Goal: Task Accomplishment & Management: Use online tool/utility

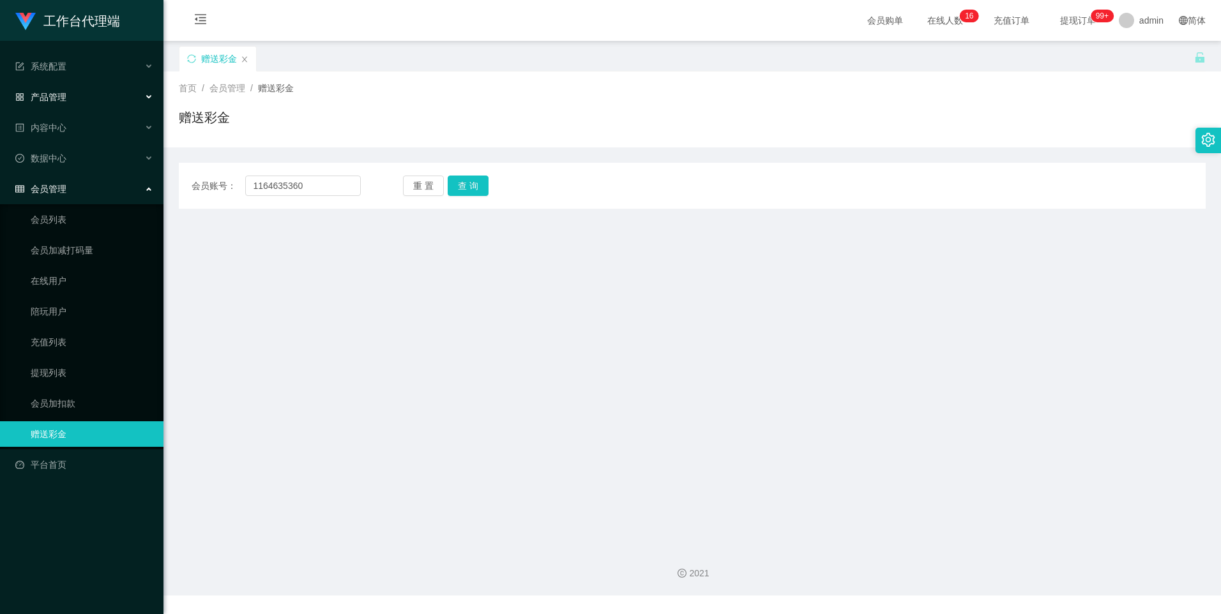
click at [71, 92] on div "产品管理" at bounding box center [81, 97] width 163 height 26
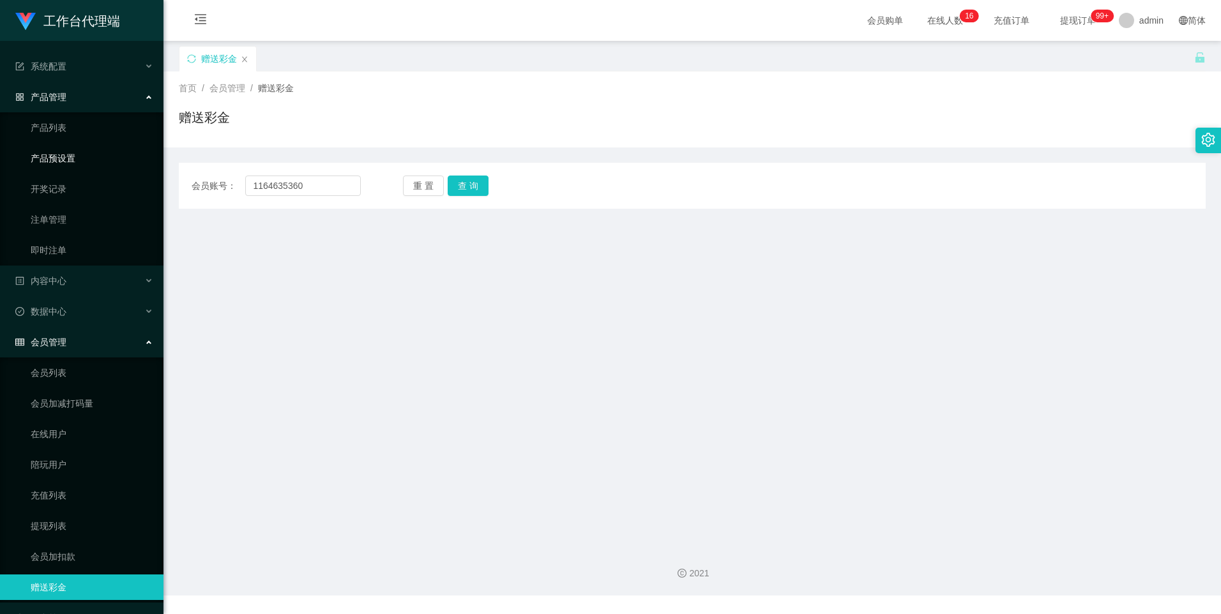
drag, startPoint x: 68, startPoint y: 163, endPoint x: 202, endPoint y: 156, distance: 133.7
click at [68, 163] on link "产品预设置" at bounding box center [92, 159] width 123 height 26
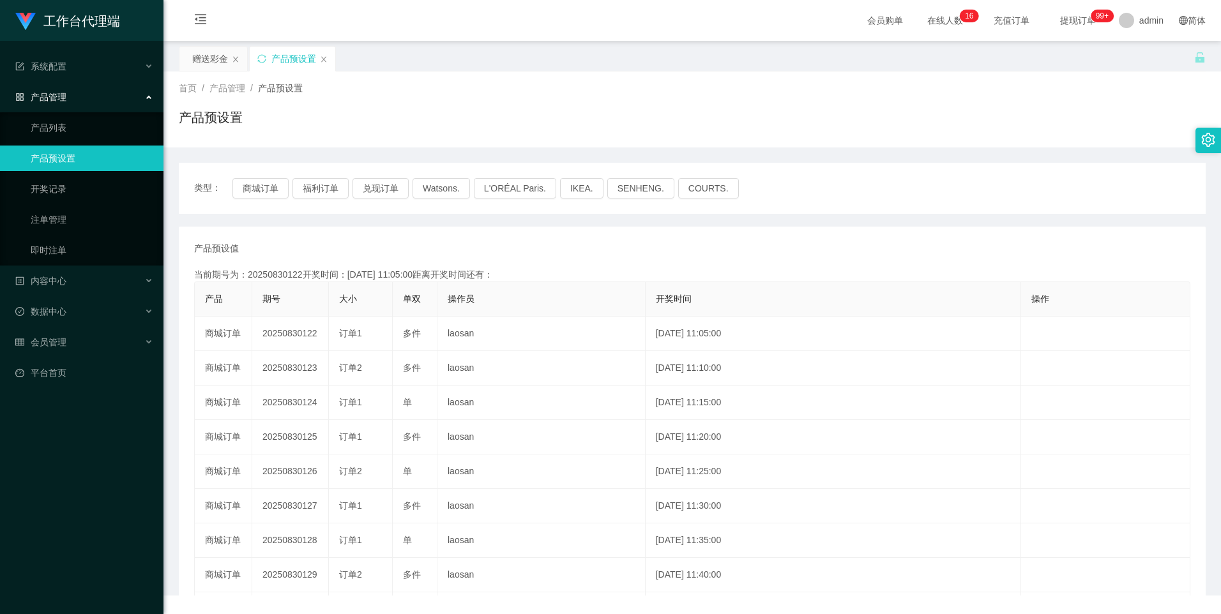
click at [227, 188] on span "类型：" at bounding box center [213, 188] width 38 height 20
click at [259, 188] on button "商城订单" at bounding box center [260, 188] width 56 height 20
click at [54, 222] on link "注单管理" at bounding box center [92, 220] width 123 height 26
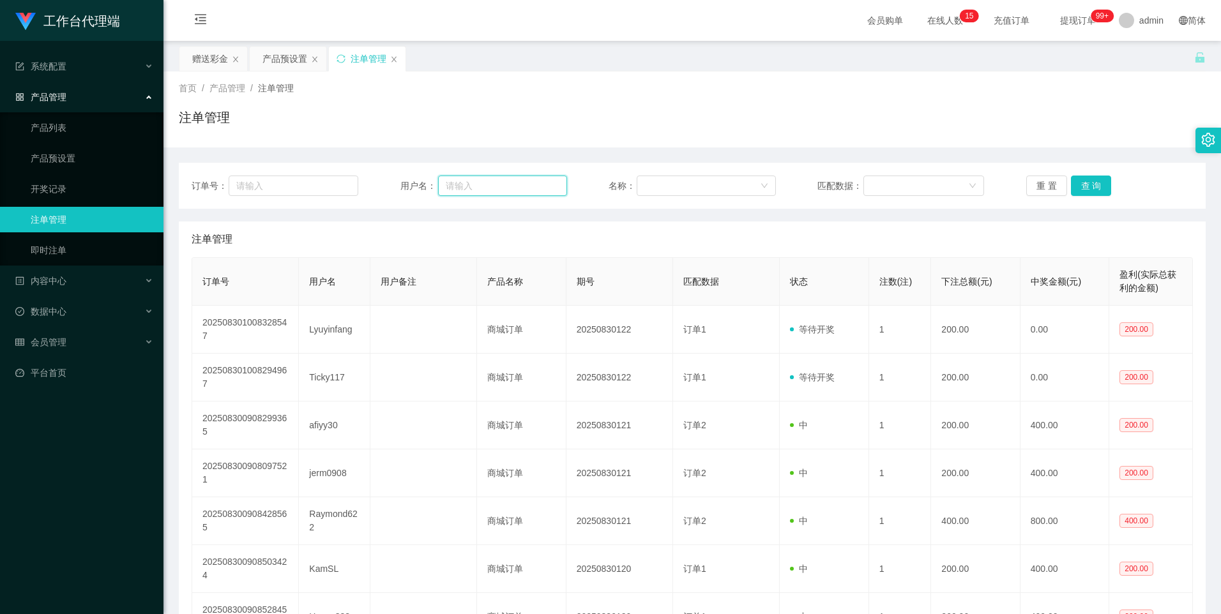
click at [506, 186] on input "text" at bounding box center [502, 186] width 129 height 20
paste input "18063387705"
type input "18063387705"
click at [1082, 183] on button "查 询" at bounding box center [1091, 186] width 41 height 20
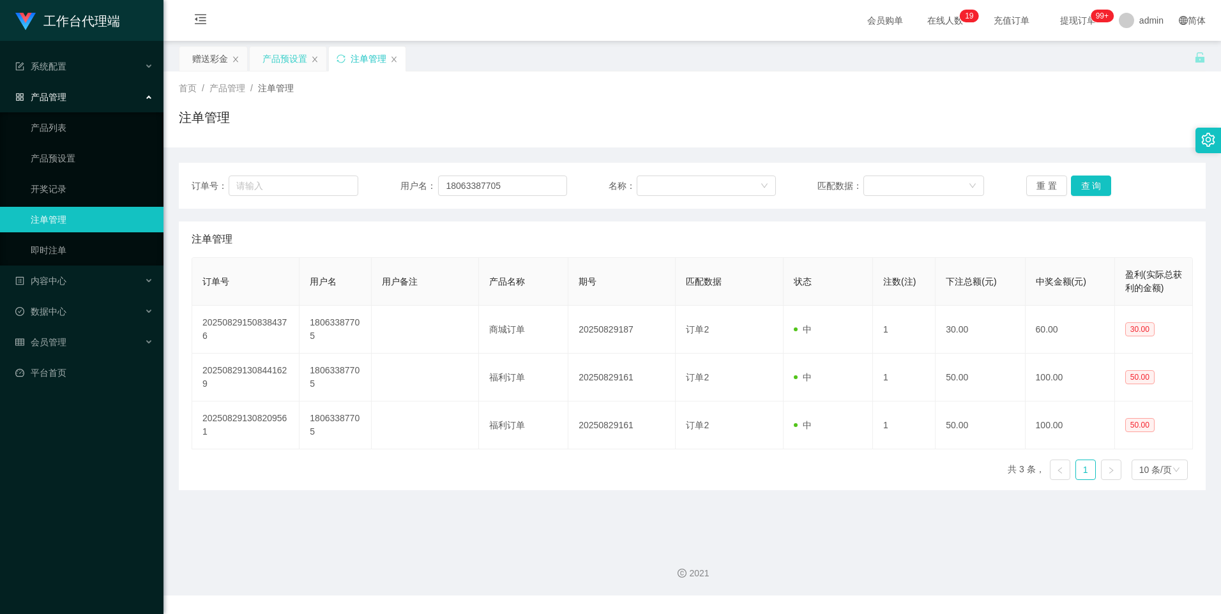
click at [284, 57] on div "产品预设置" at bounding box center [284, 59] width 45 height 24
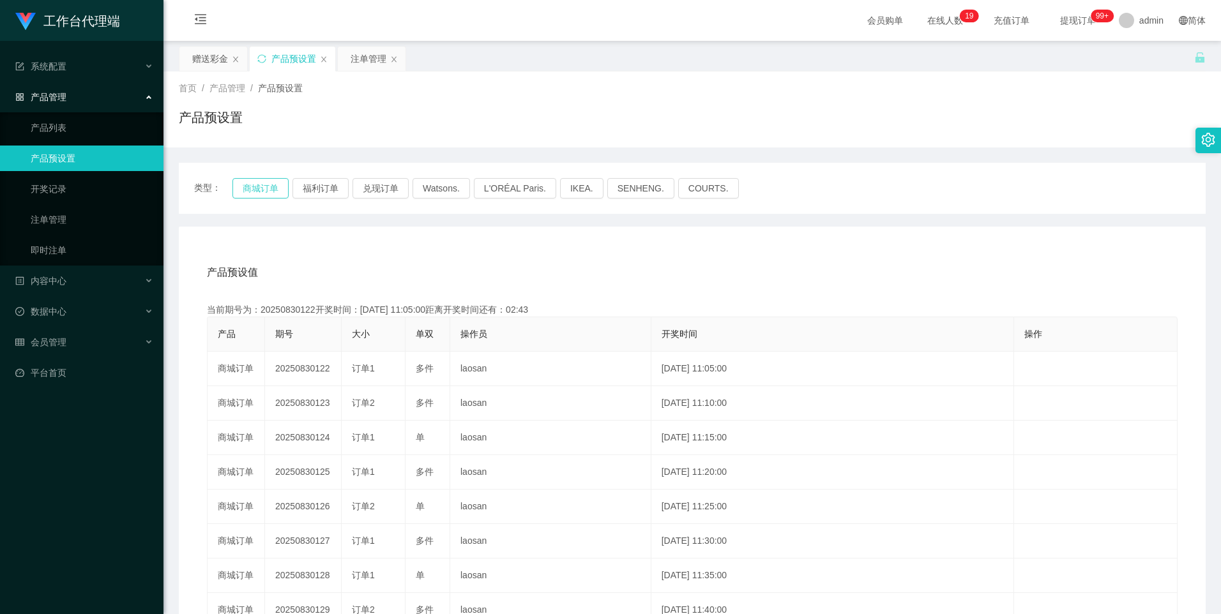
click at [260, 186] on button "商城订单" at bounding box center [260, 188] width 56 height 20
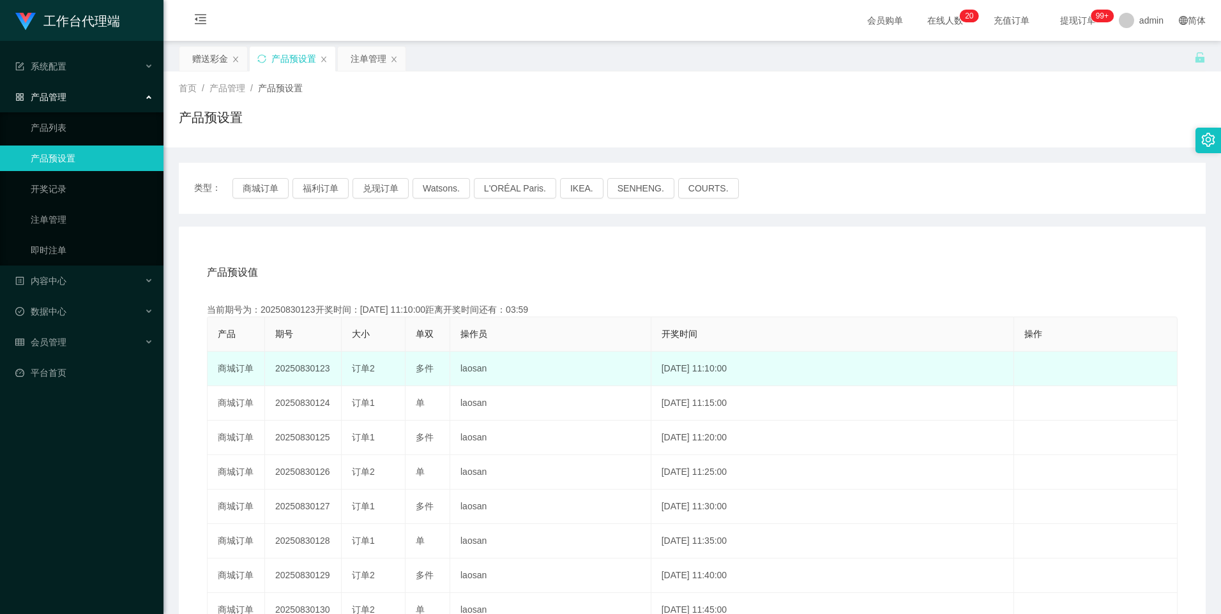
click at [294, 371] on td "20250830123" at bounding box center [303, 369] width 77 height 34
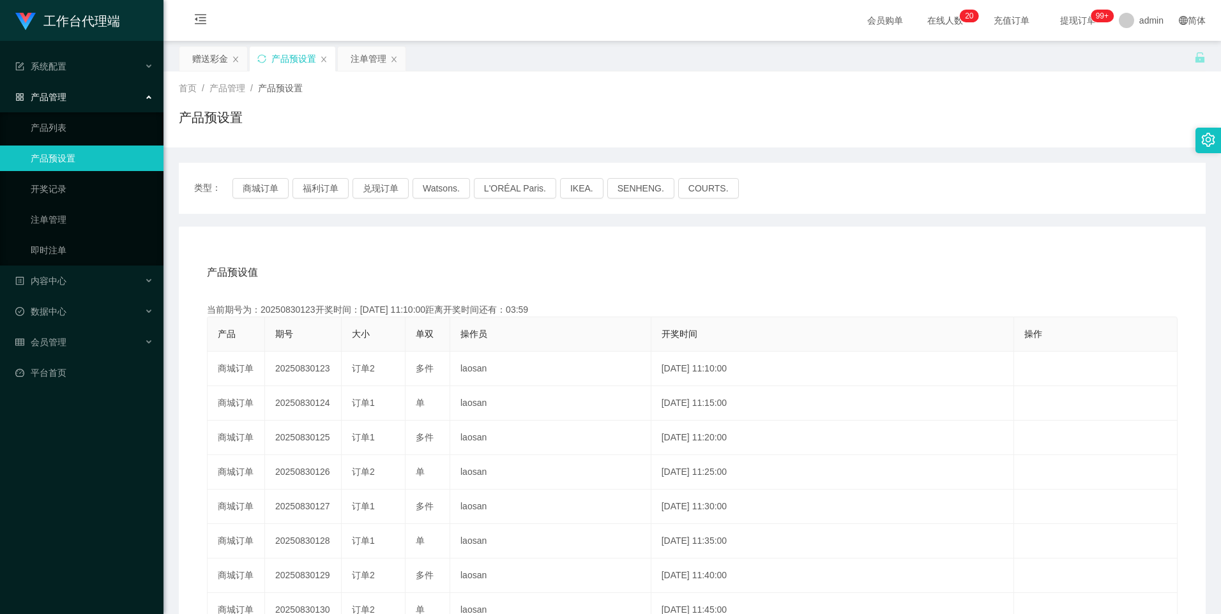
copy td "20250830123"
click at [375, 57] on div "注单管理" at bounding box center [369, 59] width 36 height 24
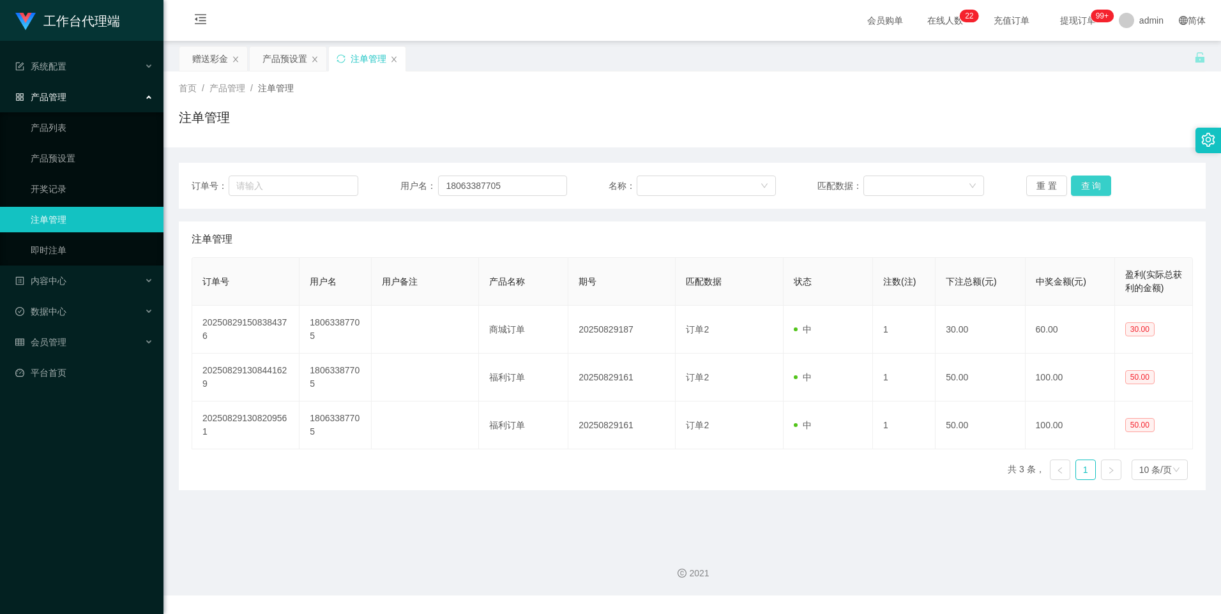
click at [1086, 183] on button "查 询" at bounding box center [1091, 186] width 41 height 20
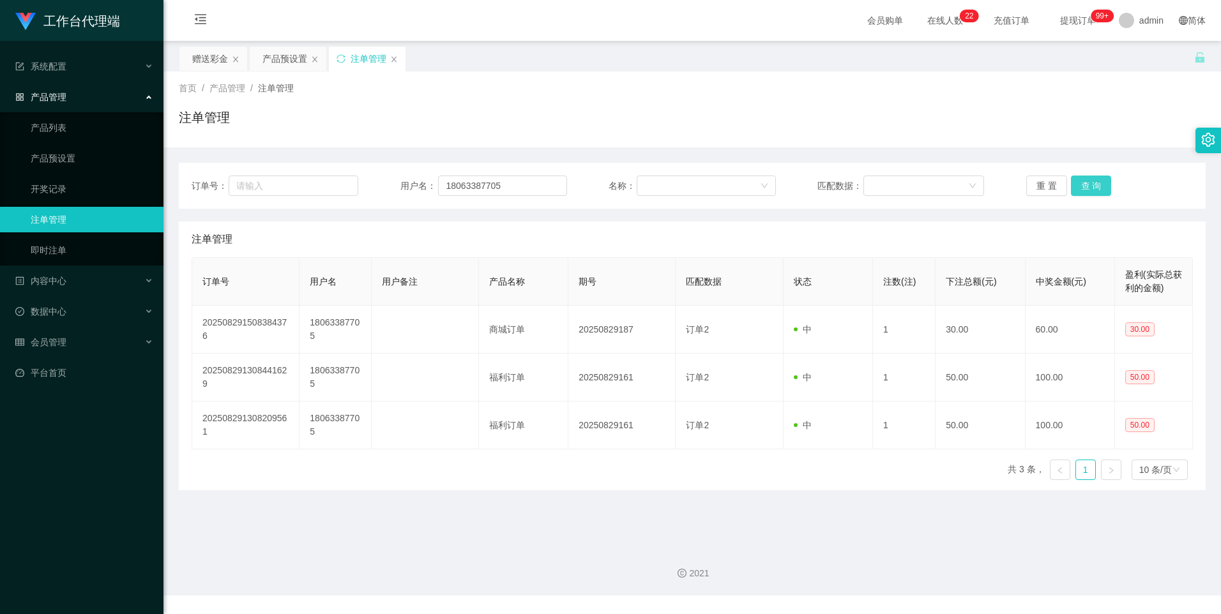
click at [1086, 183] on button "查 询" at bounding box center [1091, 186] width 41 height 20
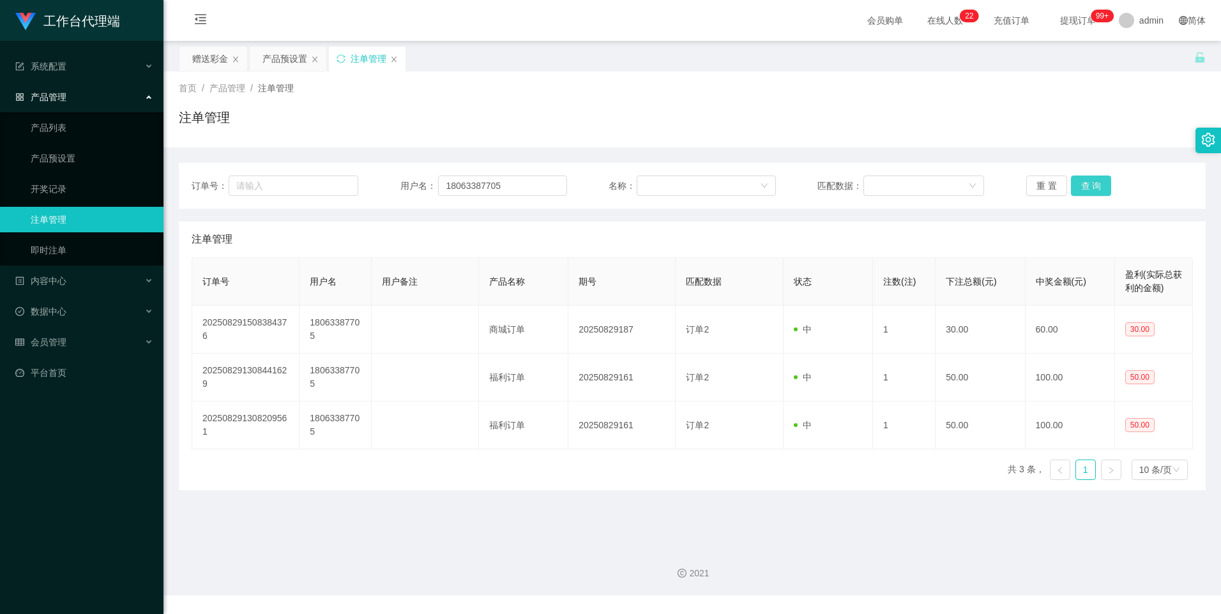
click at [1086, 183] on button "查 询" at bounding box center [1091, 186] width 41 height 20
click at [1086, 183] on button "查 询" at bounding box center [1098, 186] width 55 height 20
click at [1086, 183] on button "查 询" at bounding box center [1091, 186] width 41 height 20
click at [1086, 183] on div "重 置 查 询" at bounding box center [1109, 186] width 167 height 20
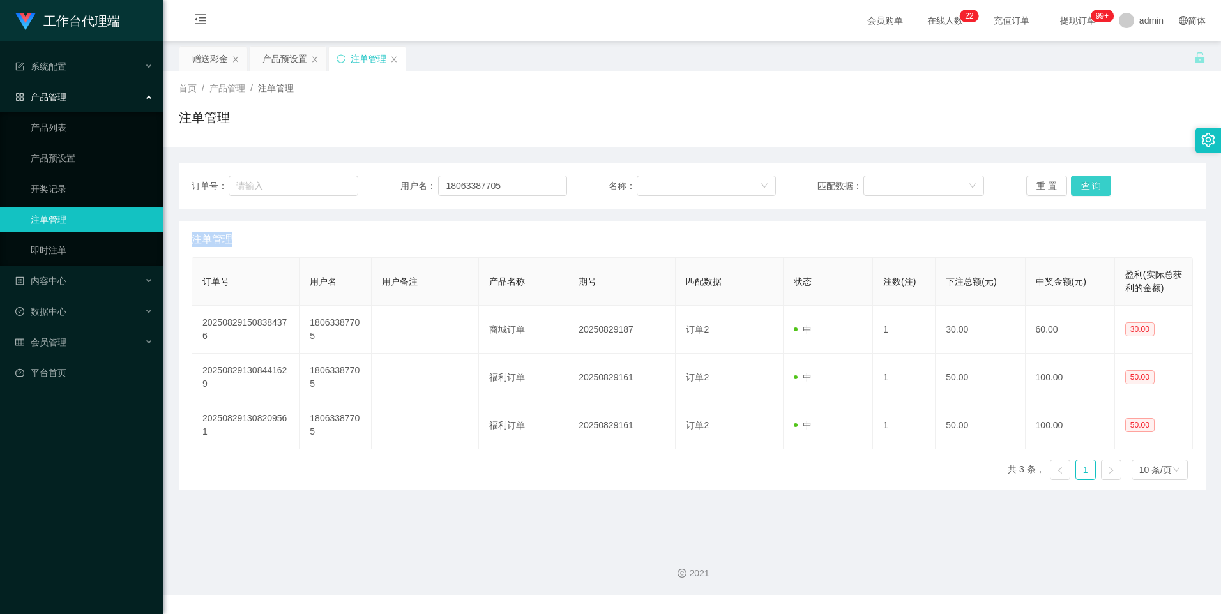
click at [1086, 183] on button "查 询" at bounding box center [1091, 186] width 41 height 20
click at [1086, 183] on div "重 置 查 询" at bounding box center [1109, 186] width 167 height 20
click at [1086, 183] on button "查 询" at bounding box center [1098, 186] width 55 height 20
click at [1086, 183] on div "重 置 查 询" at bounding box center [1109, 186] width 167 height 20
click at [1086, 183] on button "查 询" at bounding box center [1098, 186] width 55 height 20
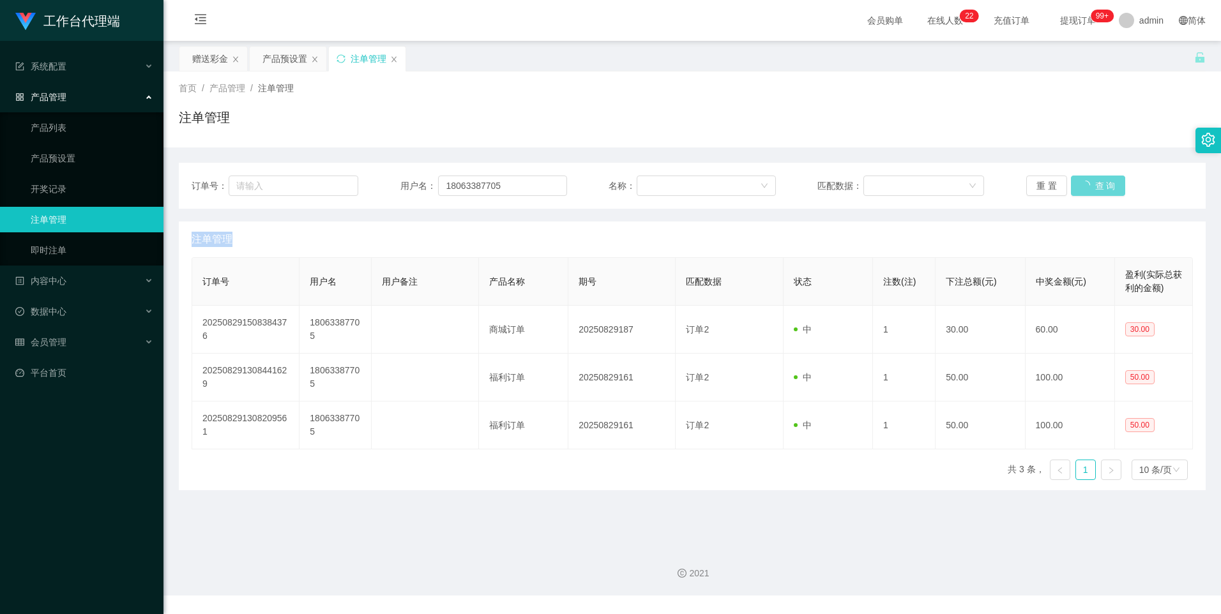
click at [1086, 183] on div "重 置 查 询" at bounding box center [1109, 186] width 167 height 20
click at [1086, 183] on button "查 询" at bounding box center [1098, 186] width 55 height 20
click at [1086, 183] on div "重 置 查 询" at bounding box center [1109, 186] width 167 height 20
click at [1086, 183] on button "查 询" at bounding box center [1098, 186] width 55 height 20
click at [1086, 183] on div "重 置 查 询" at bounding box center [1109, 186] width 167 height 20
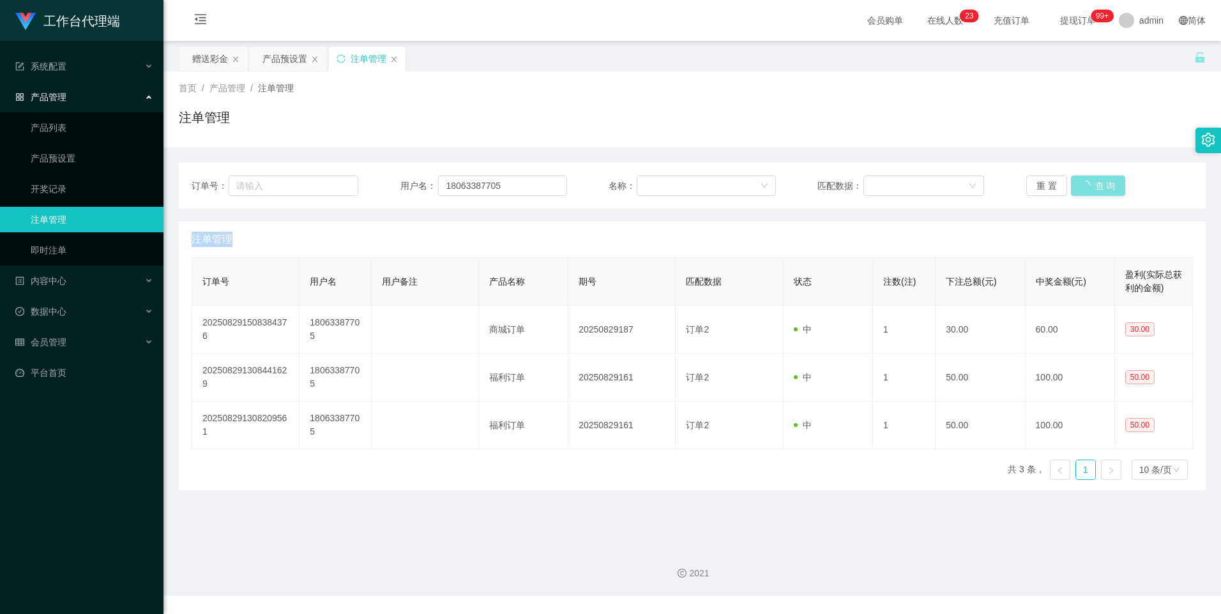
click at [1086, 183] on button "查 询" at bounding box center [1098, 186] width 55 height 20
click at [1086, 183] on div "重 置 查 询" at bounding box center [1109, 186] width 167 height 20
click at [1086, 183] on button "查 询" at bounding box center [1098, 186] width 55 height 20
click at [1086, 183] on div "重 置 查 询" at bounding box center [1109, 186] width 167 height 20
click at [1086, 183] on button "查 询" at bounding box center [1098, 186] width 55 height 20
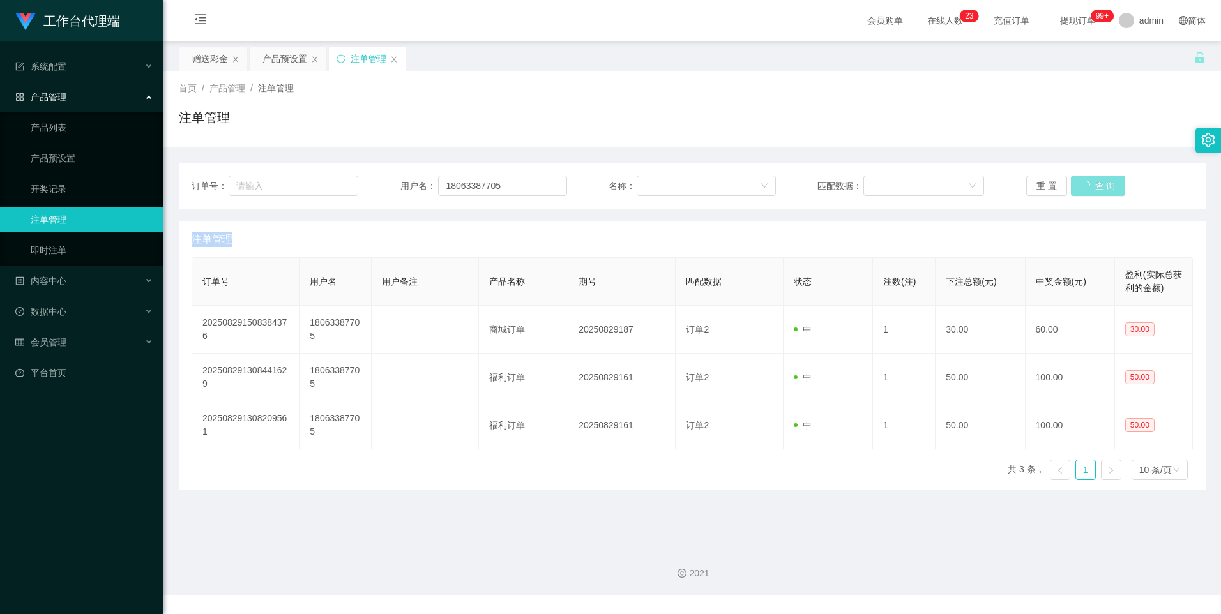
click at [1086, 183] on div "重 置 查 询" at bounding box center [1109, 186] width 167 height 20
click at [1086, 183] on button "查 询" at bounding box center [1098, 186] width 55 height 20
click at [1086, 183] on div "重 置 查 询" at bounding box center [1109, 186] width 167 height 20
click at [1086, 183] on button "查 询" at bounding box center [1098, 186] width 55 height 20
click at [1086, 183] on div "重 置 查 询" at bounding box center [1109, 186] width 167 height 20
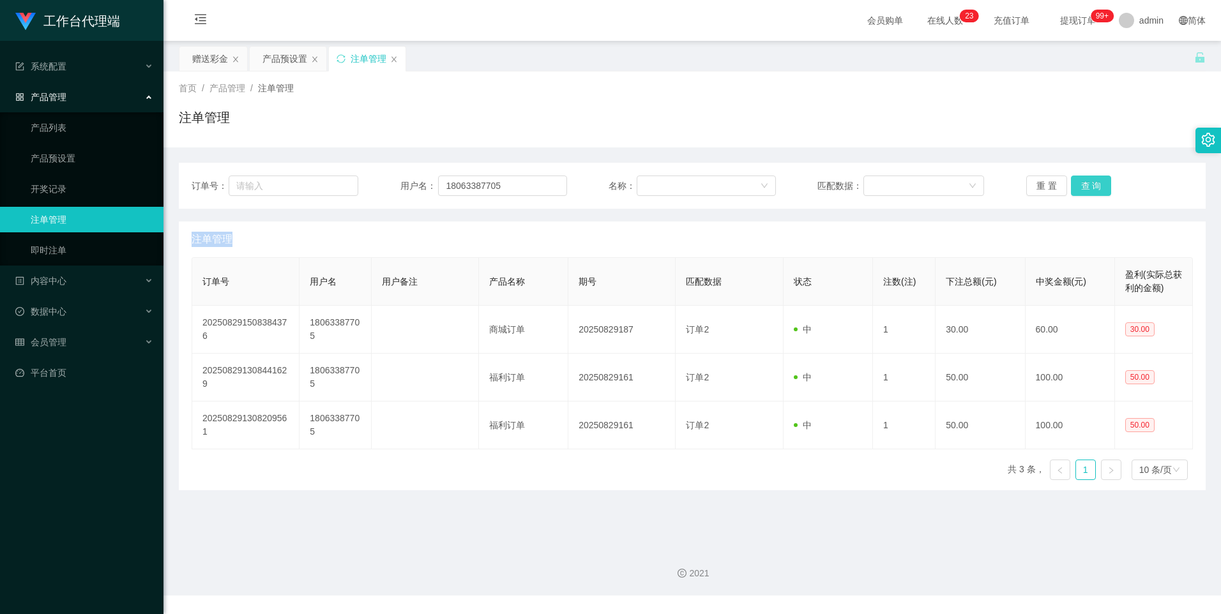
click at [1086, 183] on button "查 询" at bounding box center [1091, 186] width 41 height 20
click at [1086, 183] on div "重 置 查 询" at bounding box center [1109, 186] width 167 height 20
click at [1086, 183] on button "查 询" at bounding box center [1091, 186] width 41 height 20
click at [1086, 183] on div "重 置 查 询" at bounding box center [1109, 186] width 167 height 20
click at [1086, 183] on button "查 询" at bounding box center [1091, 186] width 41 height 20
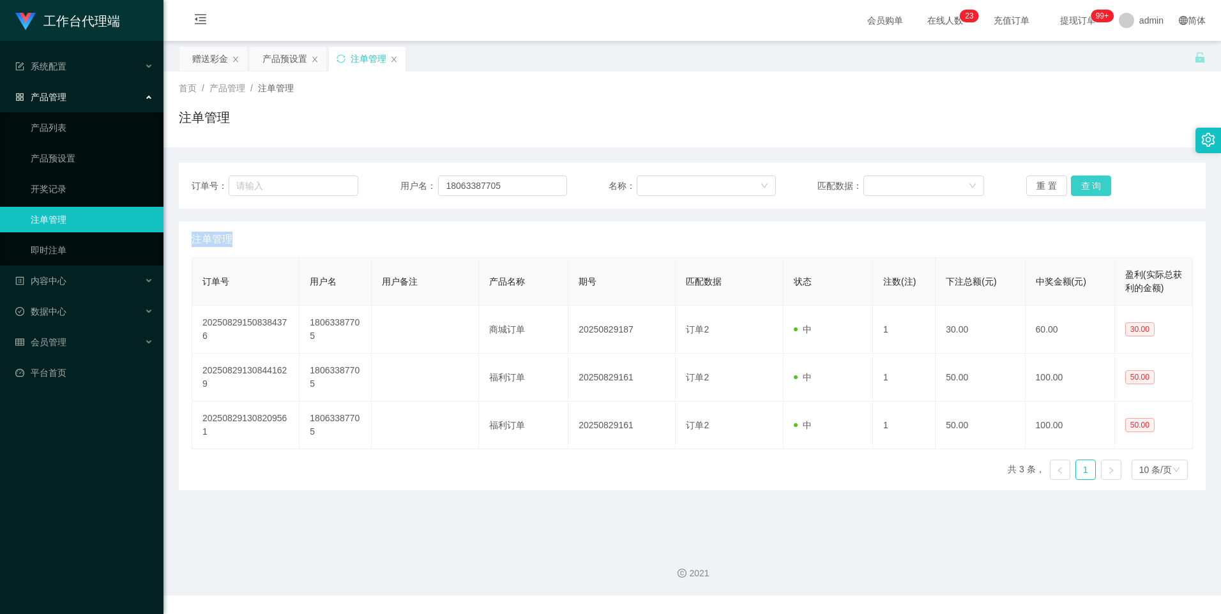
click at [1086, 183] on div "重 置 查 询" at bounding box center [1109, 186] width 167 height 20
click at [1086, 183] on button "查 询" at bounding box center [1091, 186] width 41 height 20
click at [1086, 183] on div "重 置 查 询" at bounding box center [1109, 186] width 167 height 20
click at [1086, 183] on button "查 询" at bounding box center [1091, 186] width 41 height 20
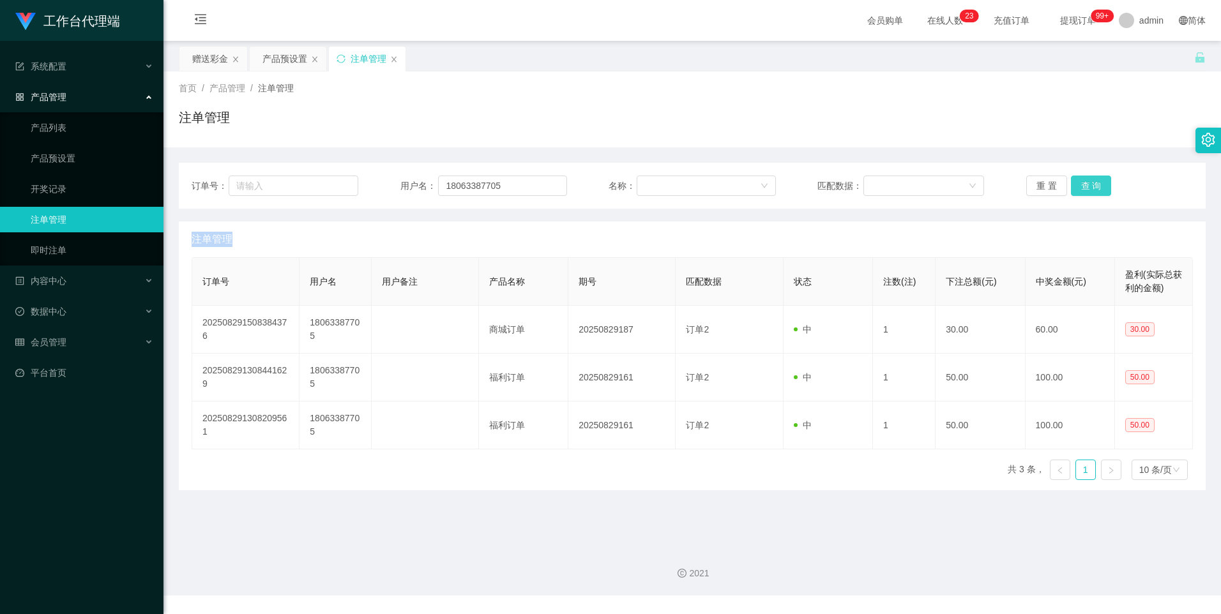
click at [1086, 183] on button "查 询" at bounding box center [1091, 186] width 41 height 20
click at [1086, 183] on button "查 询" at bounding box center [1098, 186] width 55 height 20
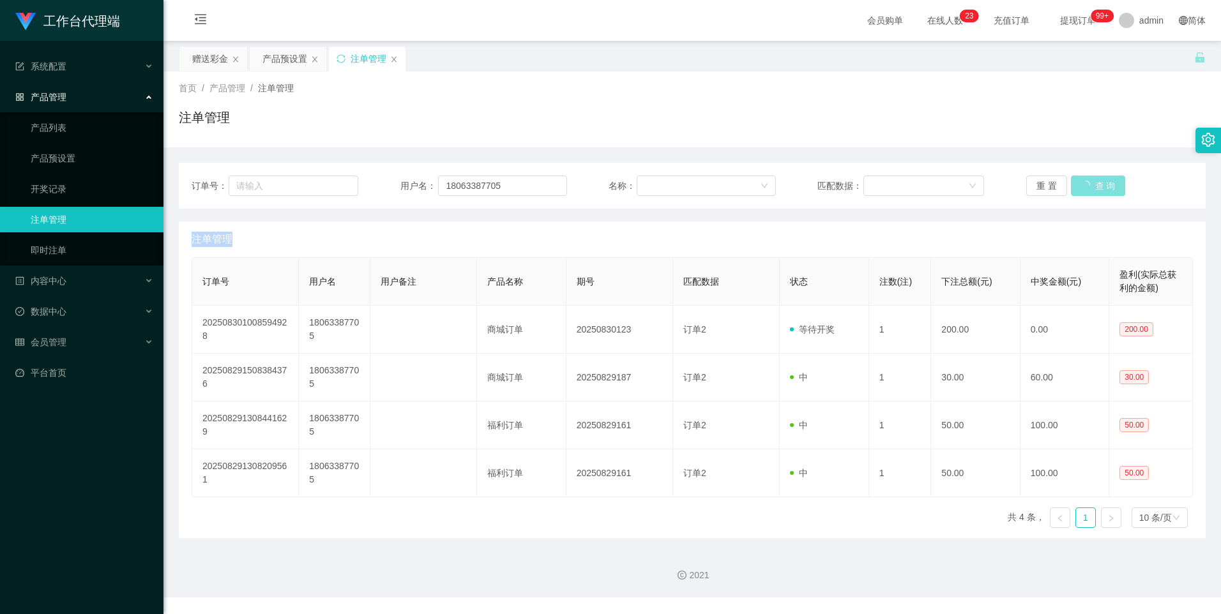
click at [1086, 183] on button "查 询" at bounding box center [1098, 186] width 55 height 20
click at [1086, 183] on div "重 置 查 询" at bounding box center [1109, 186] width 167 height 20
click at [1086, 183] on button "查 询" at bounding box center [1091, 186] width 41 height 20
click at [1086, 183] on button "查 询" at bounding box center [1098, 186] width 55 height 20
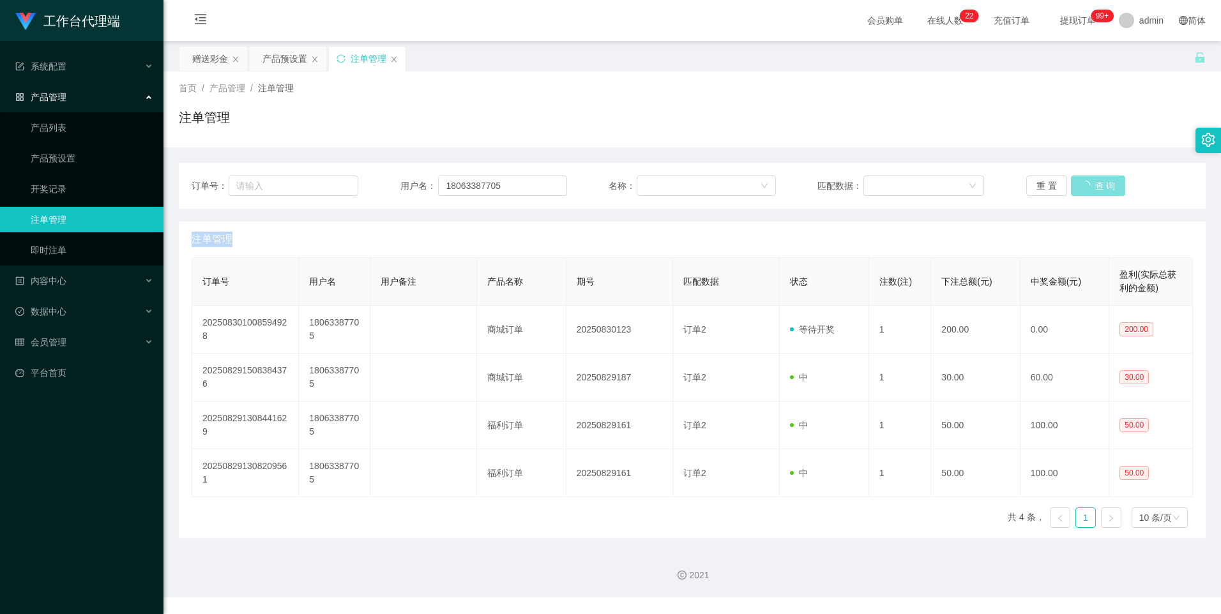
click at [1086, 183] on button "查 询" at bounding box center [1098, 186] width 55 height 20
click at [1085, 182] on button "查 询" at bounding box center [1091, 186] width 41 height 20
click at [1085, 182] on div "重 置 查 询" at bounding box center [1109, 186] width 167 height 20
click at [1075, 188] on button "查 询" at bounding box center [1091, 186] width 41 height 20
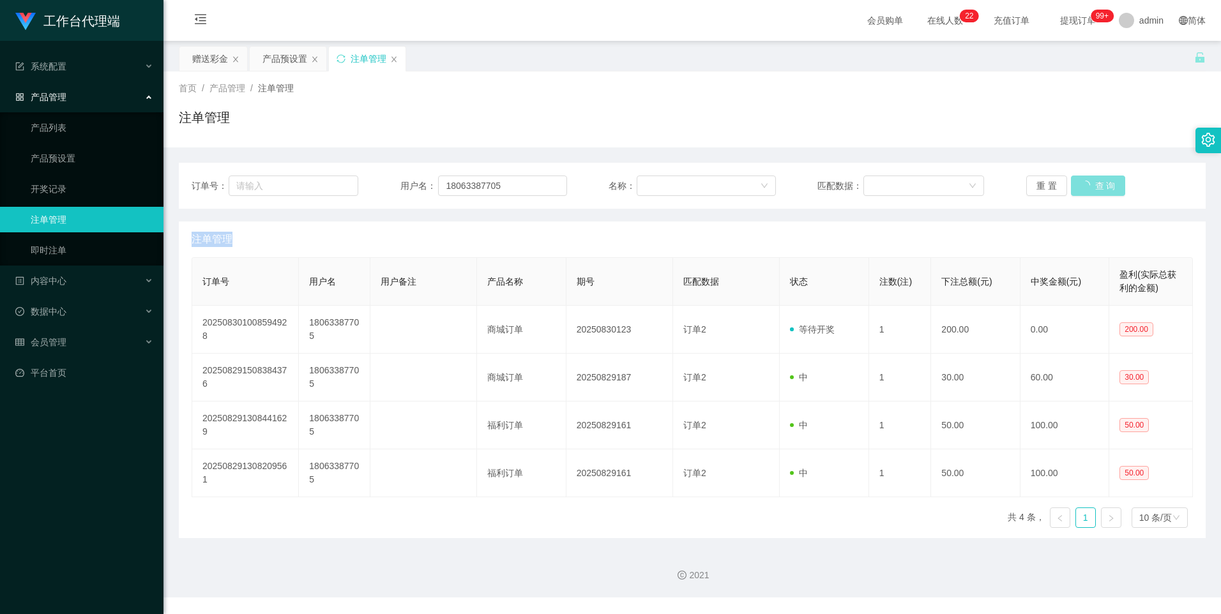
click at [1075, 188] on div "重 置 查 询" at bounding box center [1109, 186] width 167 height 20
click at [1075, 188] on button "查 询" at bounding box center [1091, 186] width 41 height 20
click at [1102, 186] on button "查 询" at bounding box center [1091, 186] width 41 height 20
click at [284, 57] on div "产品预设置" at bounding box center [284, 59] width 45 height 24
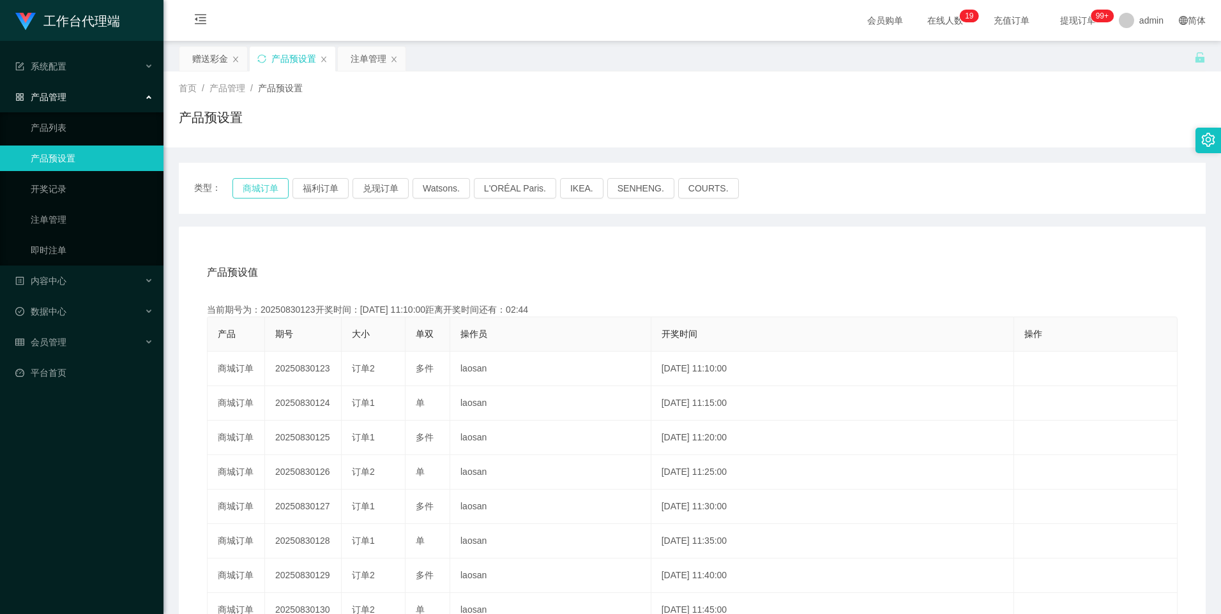
click at [248, 189] on button "商城订单" at bounding box center [260, 188] width 56 height 20
click at [360, 70] on div "注单管理" at bounding box center [369, 59] width 36 height 24
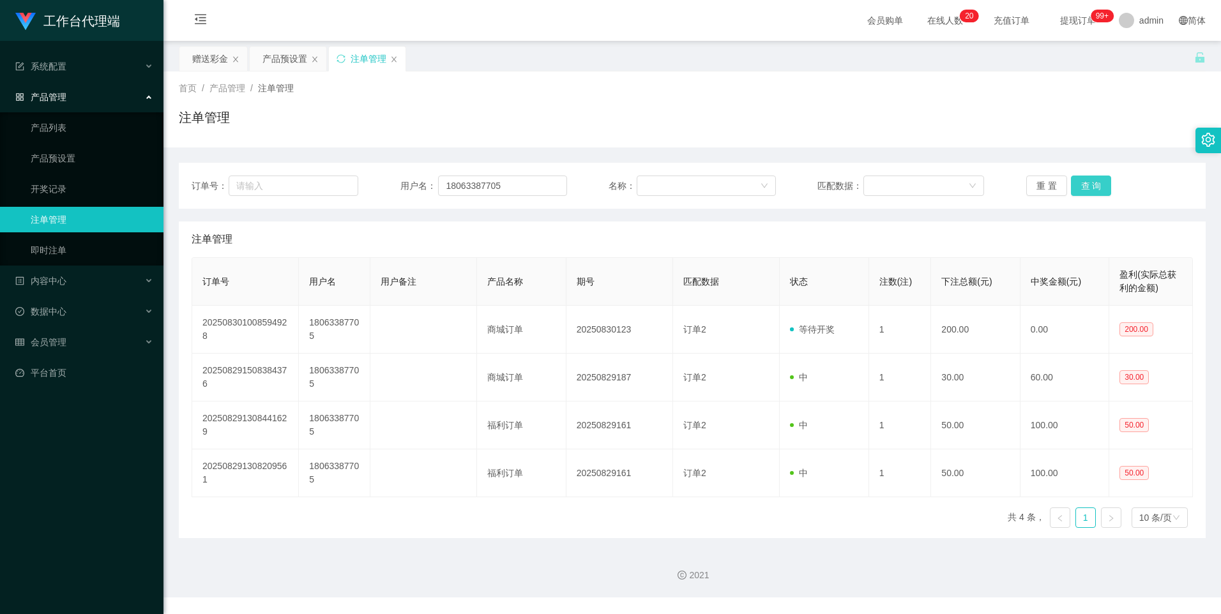
click at [1088, 192] on button "查 询" at bounding box center [1091, 186] width 41 height 20
click at [274, 59] on div "产品预设置" at bounding box center [284, 59] width 45 height 24
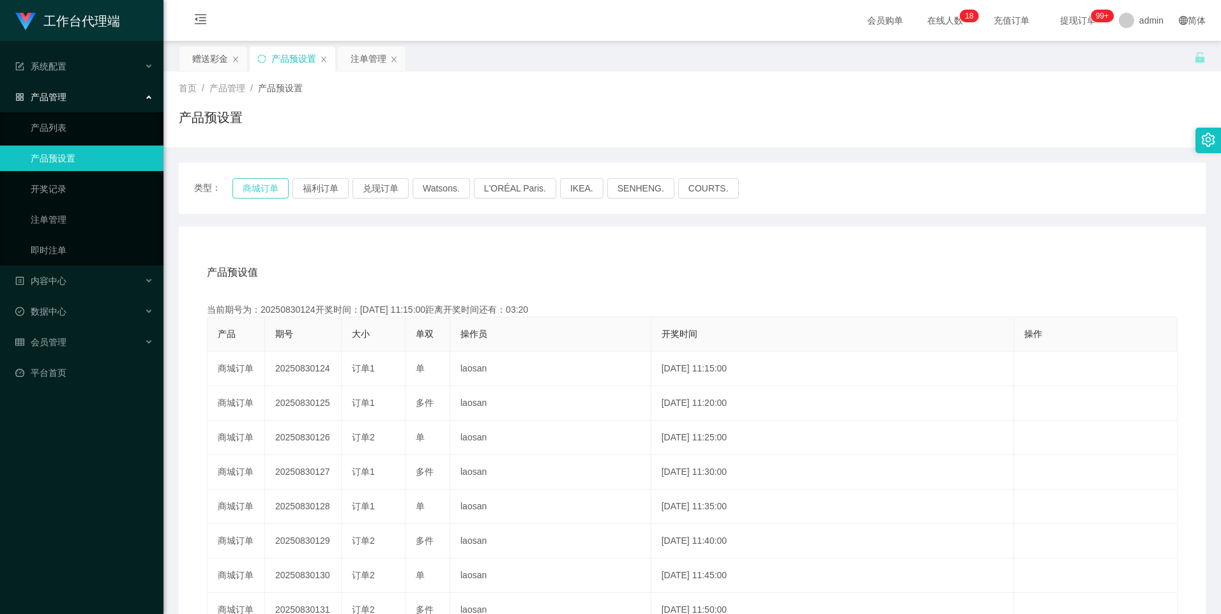
click at [248, 188] on button "商城订单" at bounding box center [260, 188] width 56 height 20
